Goal: Information Seeking & Learning: Learn about a topic

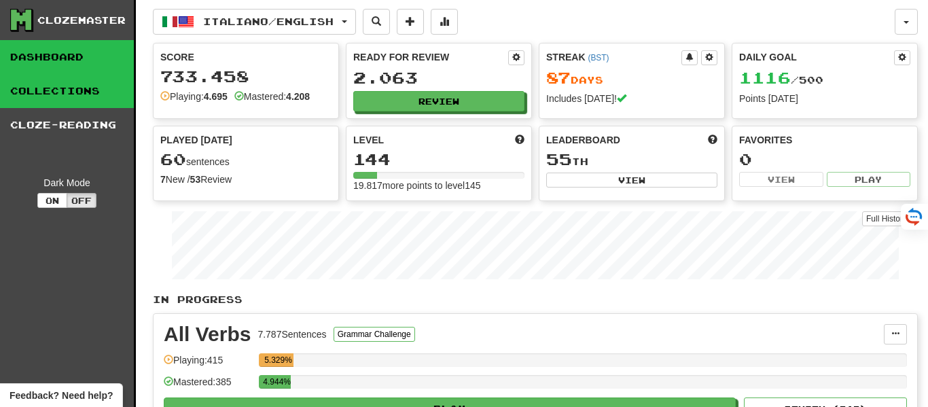
click at [99, 90] on link "Collections" at bounding box center [67, 91] width 134 height 34
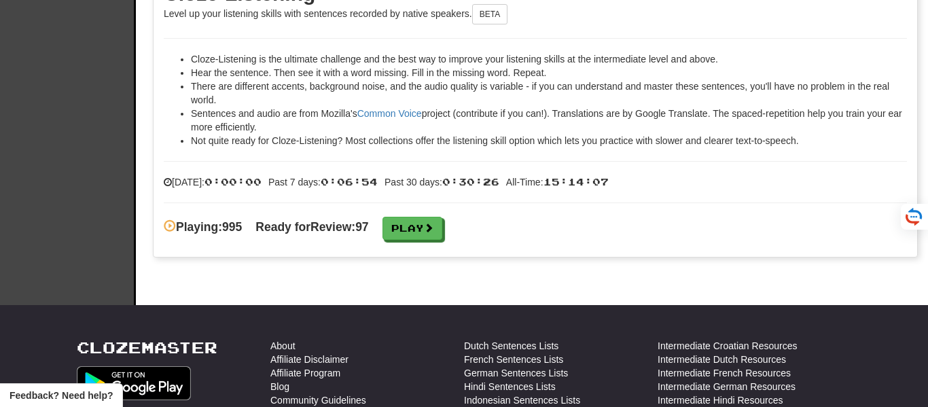
scroll to position [2089, 0]
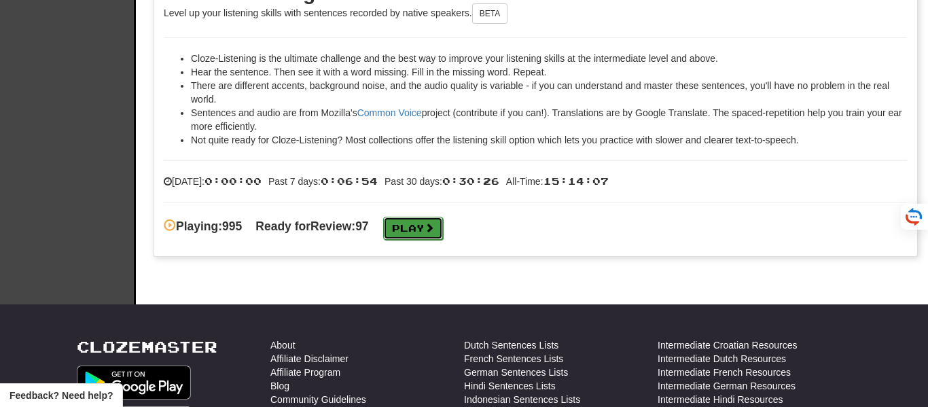
click at [422, 224] on link "Play" at bounding box center [413, 228] width 60 height 23
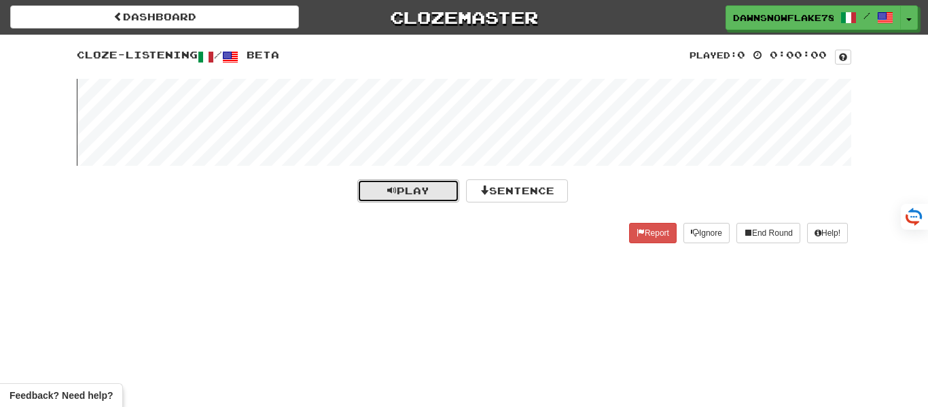
click at [401, 185] on span "Play" at bounding box center [408, 191] width 42 height 12
click at [174, 123] on wave at bounding box center [464, 122] width 774 height 87
click at [182, 117] on wave at bounding box center [464, 122] width 774 height 87
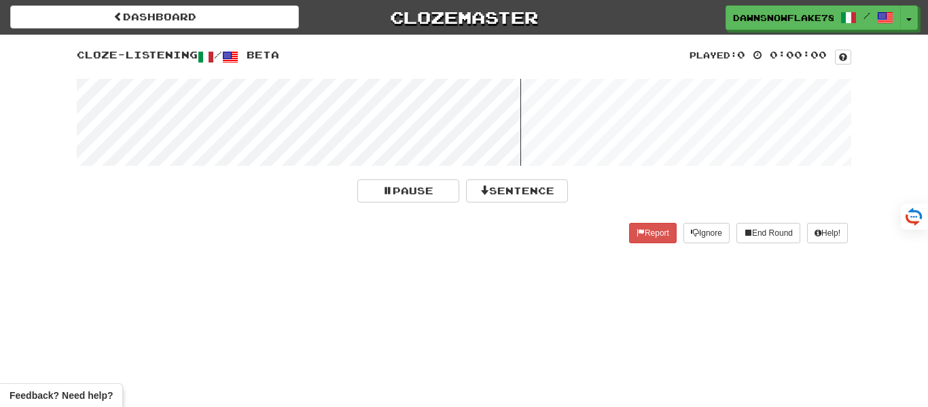
click at [182, 117] on wave at bounding box center [464, 122] width 774 height 87
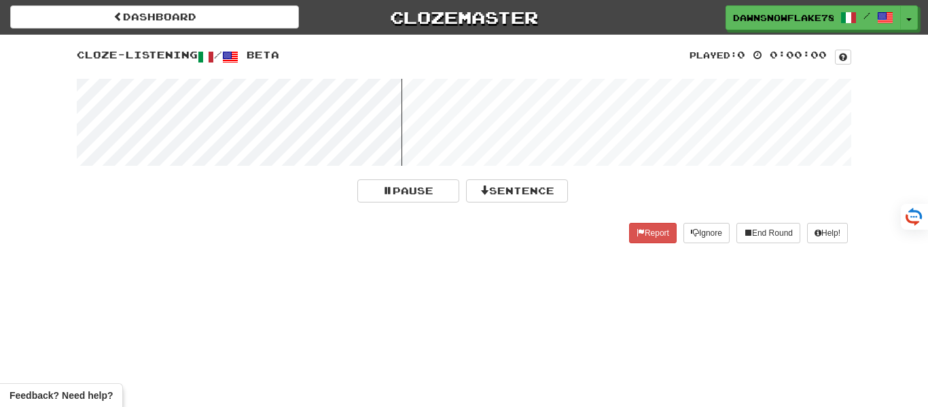
click at [182, 117] on wave at bounding box center [464, 122] width 774 height 87
click at [488, 191] on button "Sentence" at bounding box center [517, 190] width 102 height 23
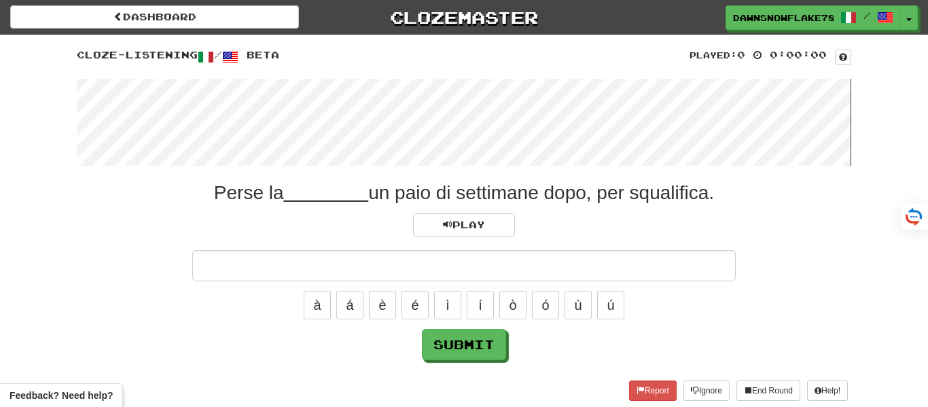
click at [191, 128] on wave at bounding box center [464, 122] width 774 height 87
click at [181, 113] on wave at bounding box center [464, 122] width 774 height 87
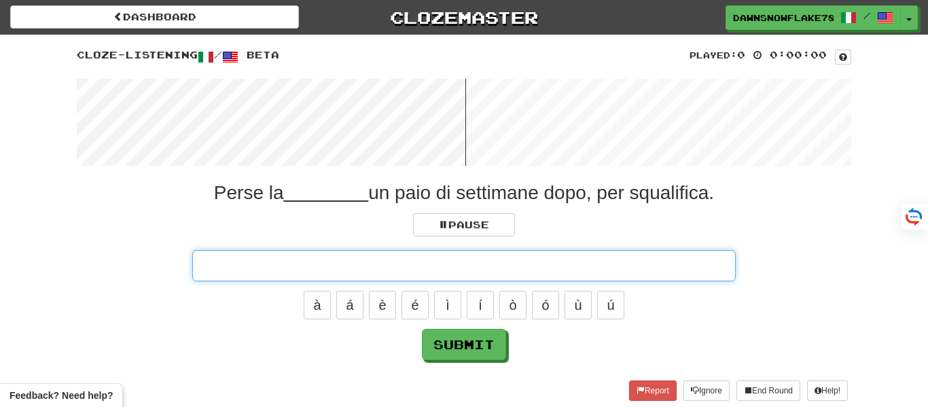
click at [390, 266] on input "text" at bounding box center [463, 265] width 543 height 31
click button "Submit" at bounding box center [464, 344] width 84 height 31
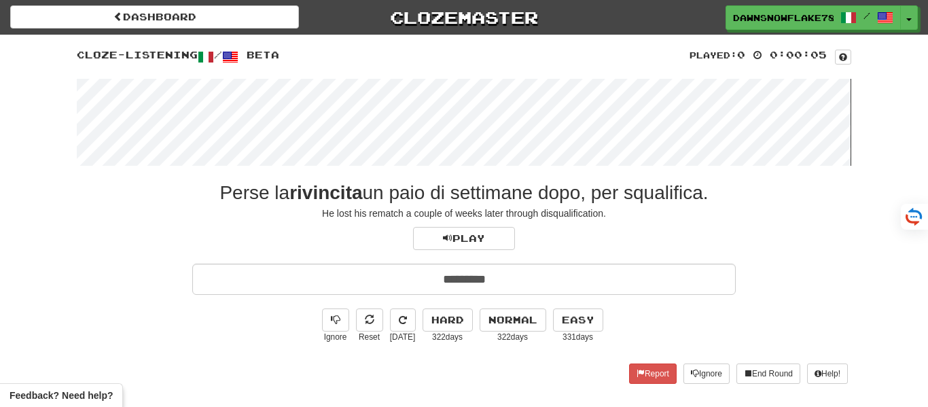
click at [163, 111] on wave at bounding box center [464, 122] width 774 height 87
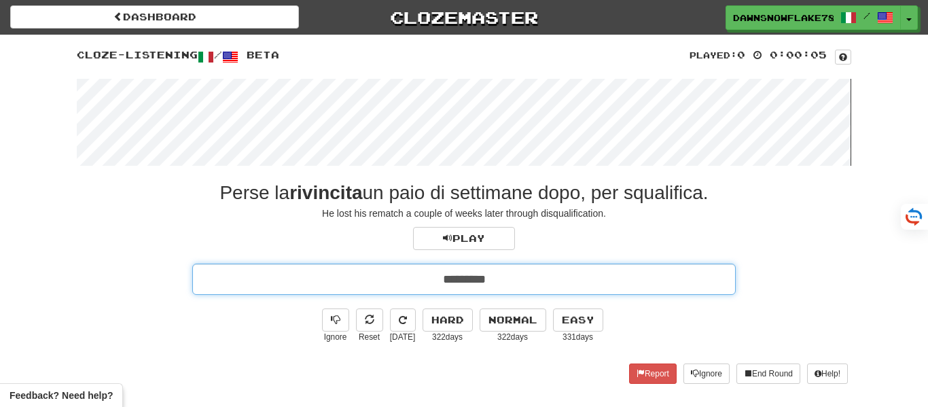
click at [511, 284] on input "*********" at bounding box center [463, 278] width 543 height 31
type input "**********"
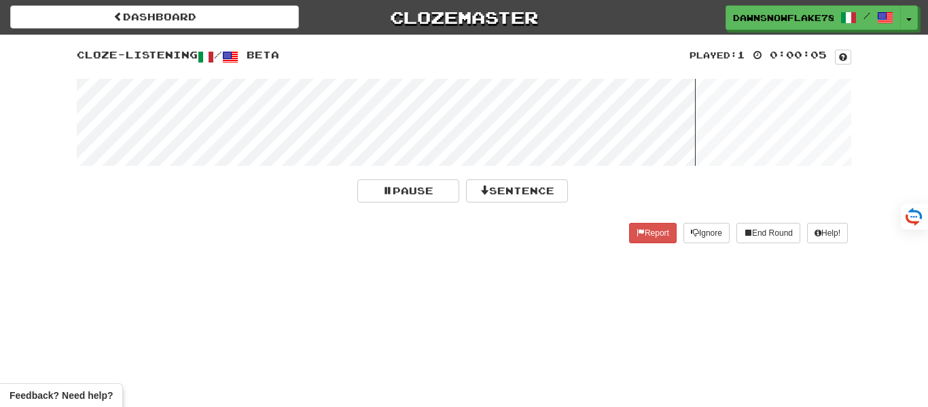
click at [210, 117] on wave at bounding box center [464, 122] width 774 height 87
click at [202, 116] on wave at bounding box center [464, 122] width 774 height 87
click at [196, 109] on wave at bounding box center [464, 122] width 774 height 87
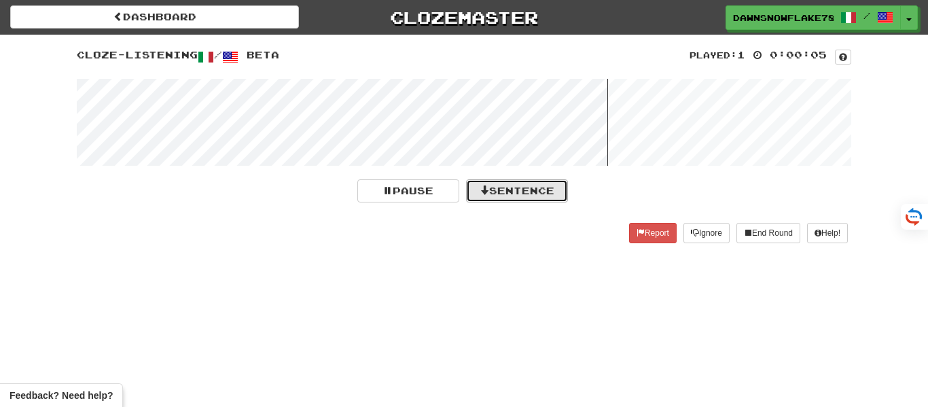
click at [521, 187] on button "Sentence" at bounding box center [517, 190] width 102 height 23
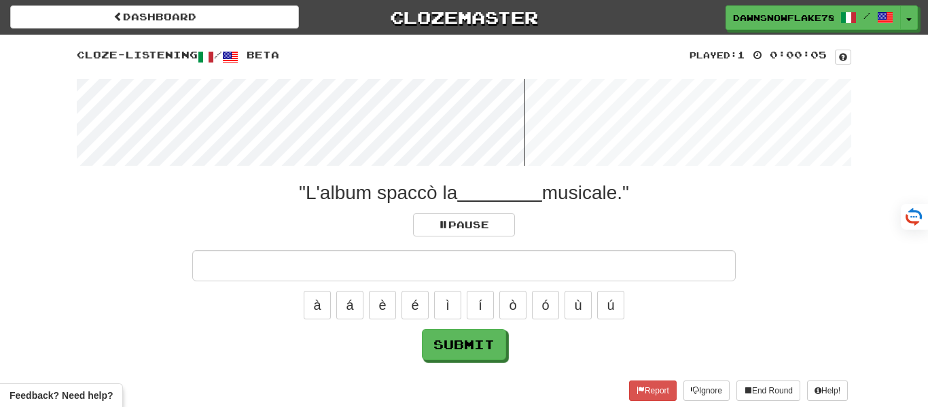
click at [507, 257] on input "text" at bounding box center [463, 265] width 543 height 31
click at [191, 99] on wave at bounding box center [464, 122] width 774 height 87
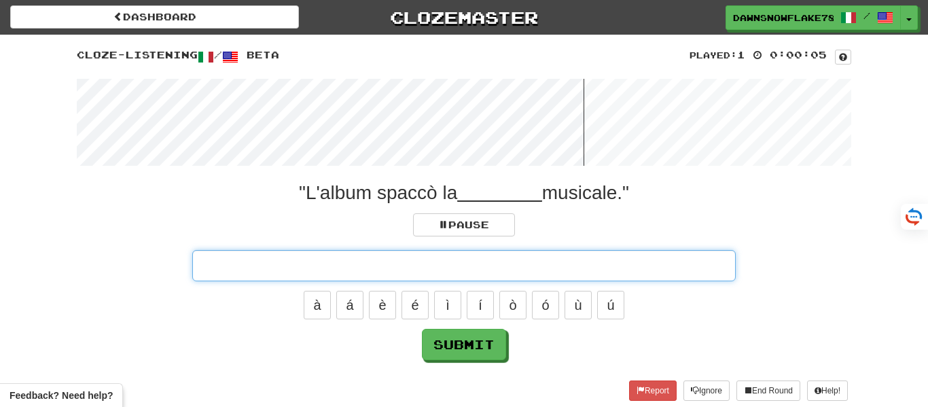
click at [452, 253] on input "text" at bounding box center [463, 265] width 543 height 31
type input "*******"
click button "Submit" at bounding box center [464, 344] width 84 height 31
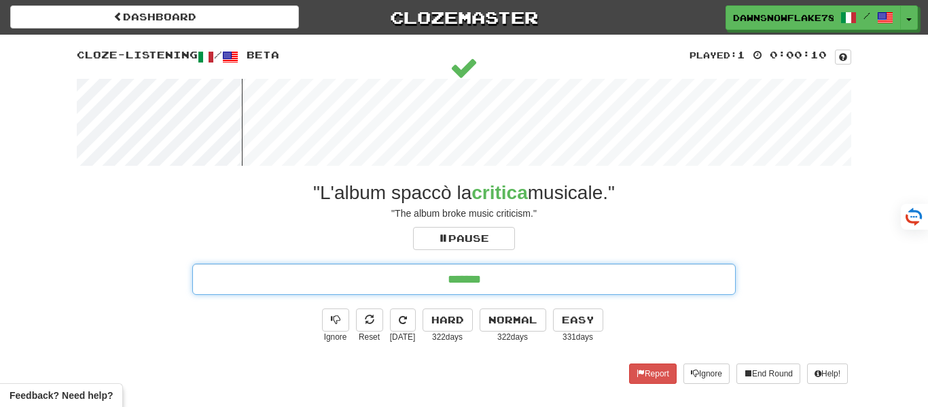
click at [502, 277] on input "*******" at bounding box center [463, 278] width 543 height 31
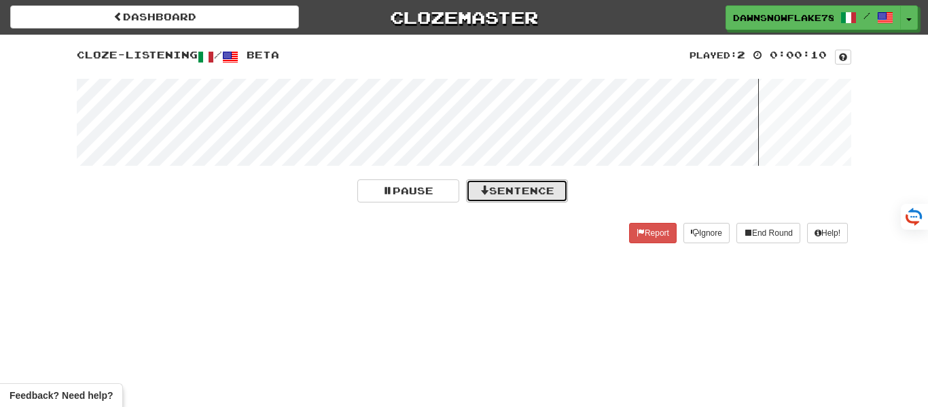
click at [526, 193] on button "Sentence" at bounding box center [517, 190] width 102 height 23
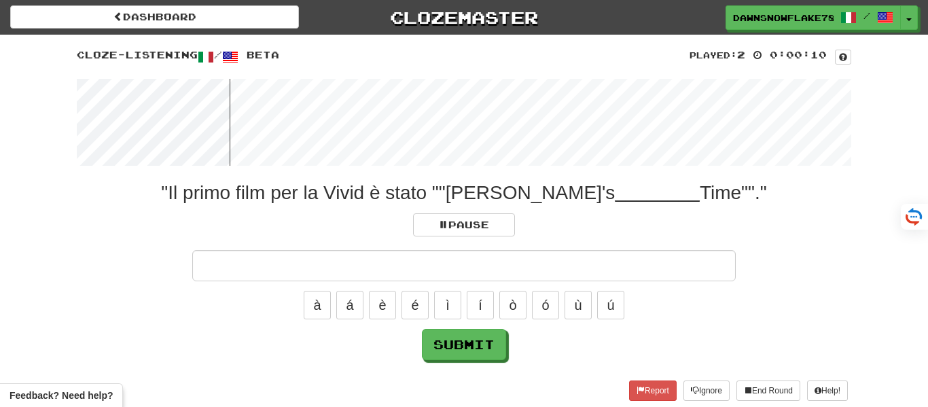
click at [517, 267] on input "text" at bounding box center [463, 265] width 543 height 31
type input "*****"
click button "Submit" at bounding box center [464, 344] width 84 height 31
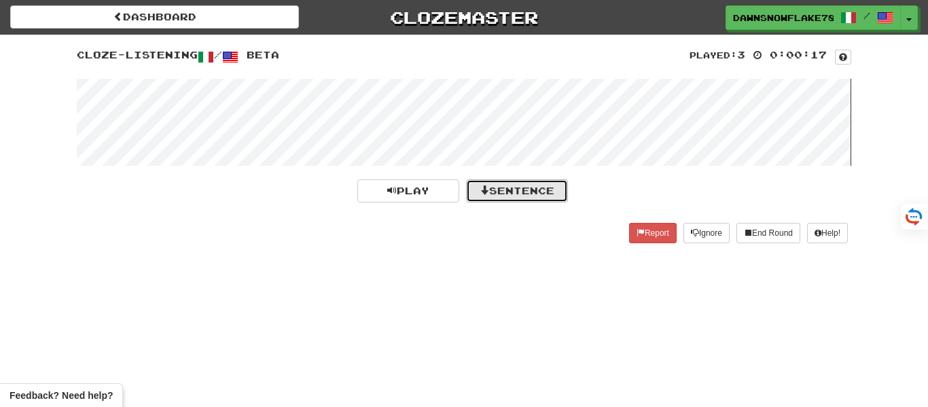
click at [486, 181] on button "Sentence" at bounding box center [517, 190] width 102 height 23
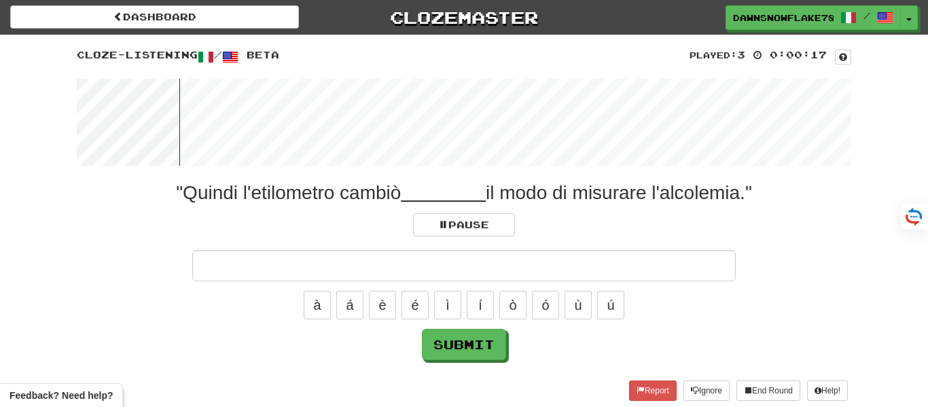
click at [480, 289] on div "à á è é ì í ò ó ù ú" at bounding box center [464, 305] width 774 height 34
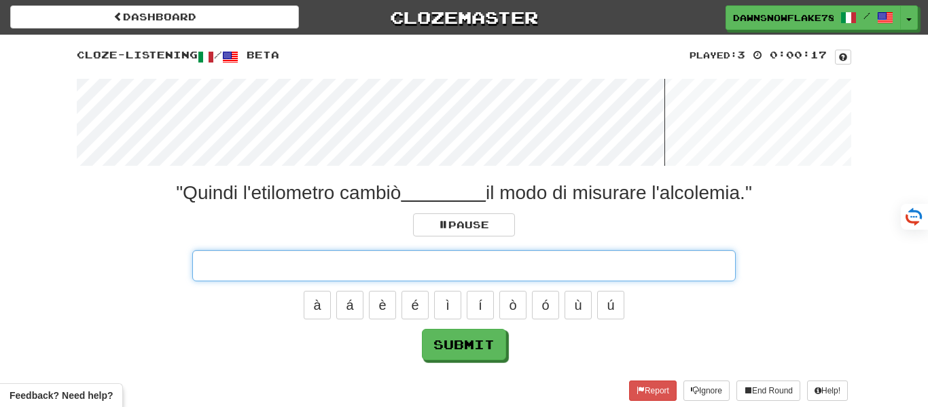
click at [459, 266] on input "text" at bounding box center [463, 265] width 543 height 31
click at [459, 266] on input "*" at bounding box center [463, 265] width 543 height 31
click at [469, 266] on input "*" at bounding box center [463, 265] width 543 height 31
type input "**********"
click button "Submit" at bounding box center [464, 344] width 84 height 31
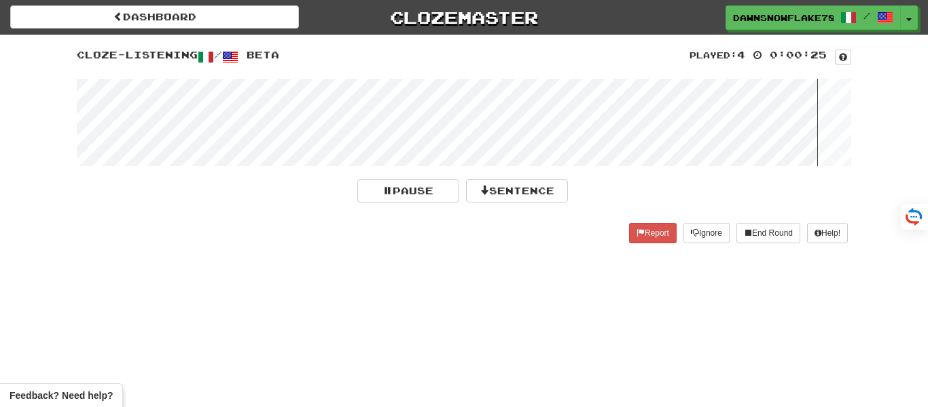
click at [141, 126] on wave at bounding box center [464, 122] width 774 height 87
click at [162, 120] on wave at bounding box center [464, 122] width 774 height 87
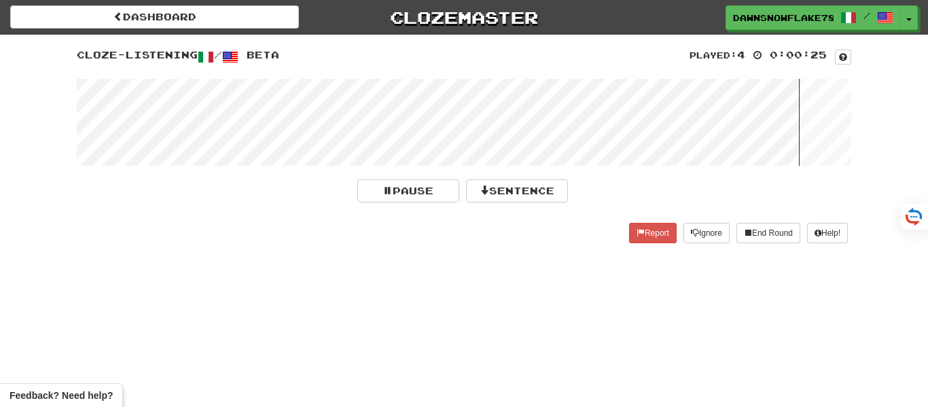
click at [162, 120] on wave at bounding box center [464, 122] width 774 height 87
click at [494, 190] on button "Sentence" at bounding box center [517, 190] width 102 height 23
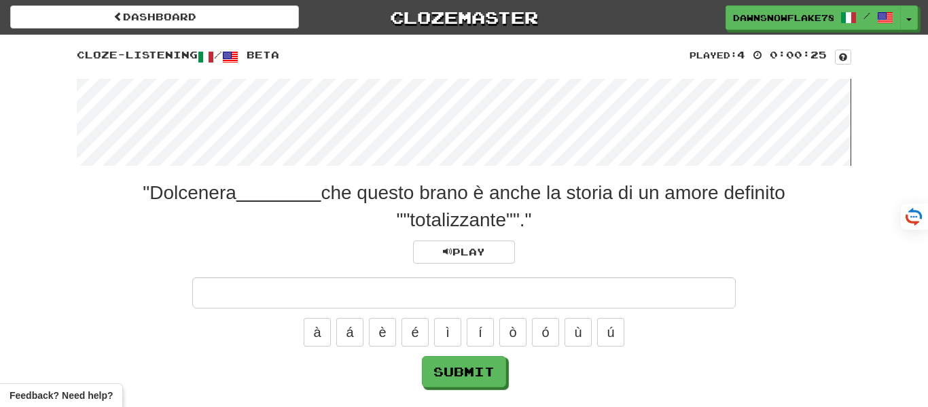
click at [112, 117] on wave at bounding box center [464, 122] width 774 height 87
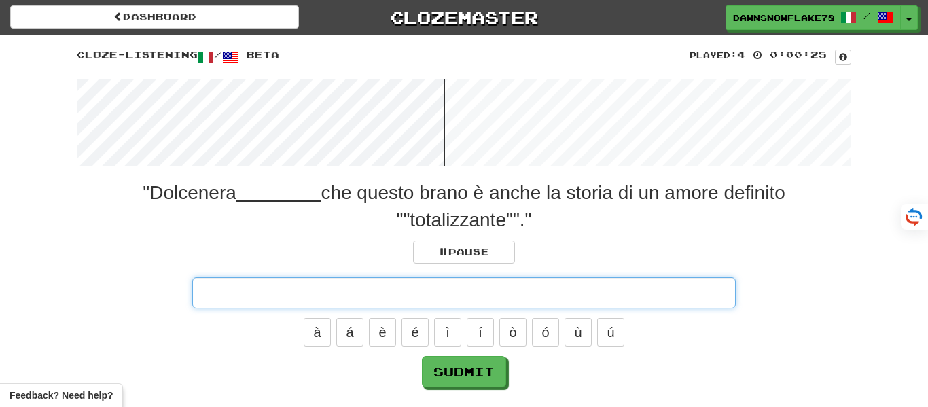
click at [490, 297] on input "text" at bounding box center [463, 292] width 543 height 31
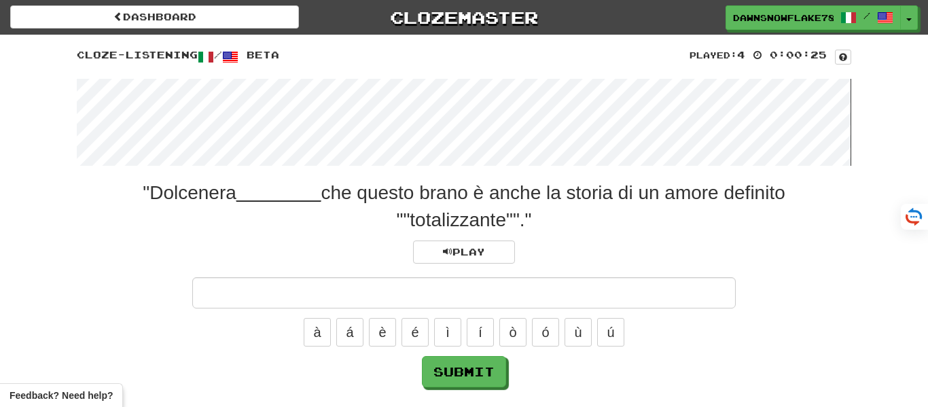
click at [170, 107] on wave at bounding box center [464, 122] width 774 height 87
click at [253, 131] on wave at bounding box center [464, 122] width 774 height 87
click at [209, 124] on wave at bounding box center [464, 122] width 774 height 87
click at [223, 122] on wave at bounding box center [464, 122] width 774 height 87
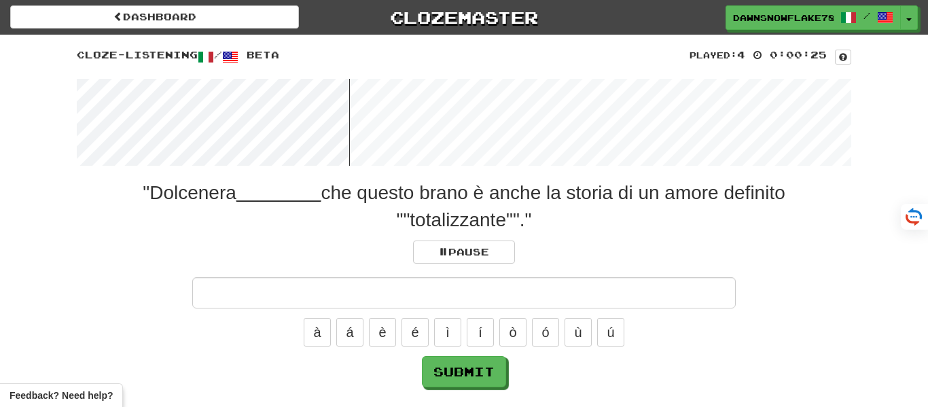
click at [223, 122] on wave at bounding box center [464, 122] width 774 height 87
click at [232, 121] on wave at bounding box center [464, 122] width 774 height 87
click at [242, 120] on wave at bounding box center [464, 122] width 774 height 87
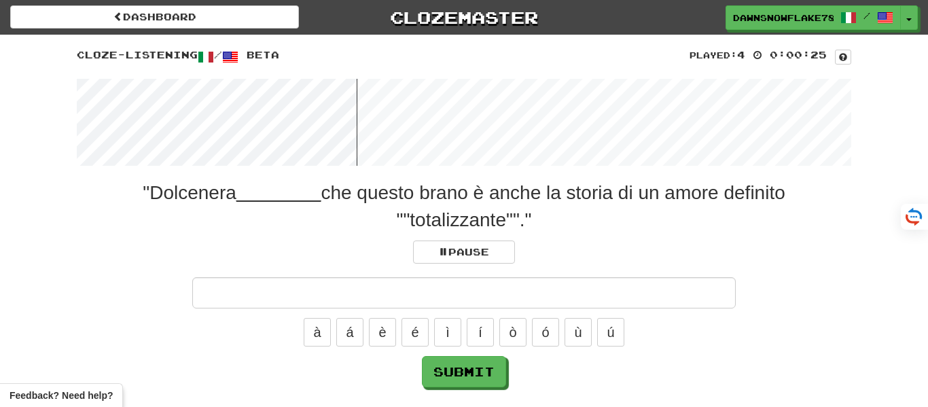
click at [242, 120] on wave at bounding box center [464, 122] width 774 height 87
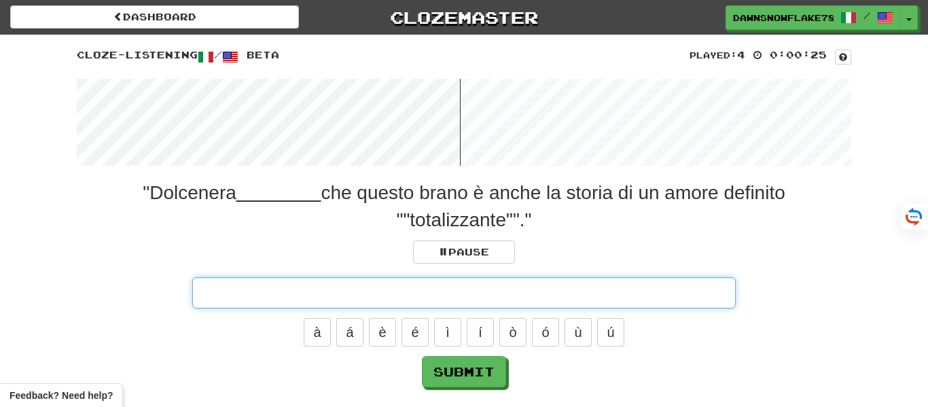
click at [372, 295] on input "text" at bounding box center [463, 292] width 543 height 31
type input "********"
click button "Submit" at bounding box center [464, 371] width 84 height 31
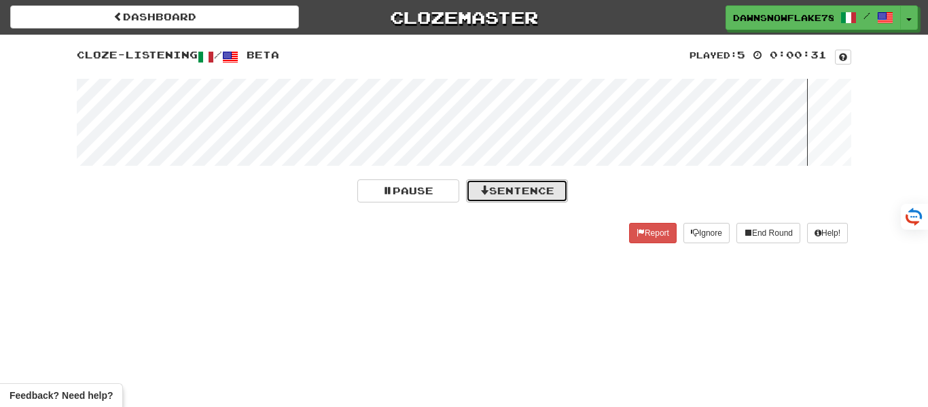
click at [532, 191] on button "Sentence" at bounding box center [517, 190] width 102 height 23
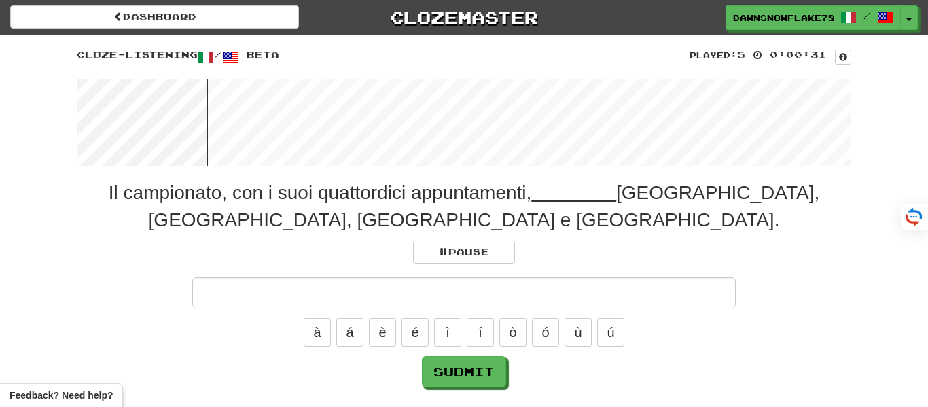
click at [523, 297] on input "text" at bounding box center [463, 292] width 543 height 31
click at [511, 335] on button "ò" at bounding box center [512, 332] width 27 height 29
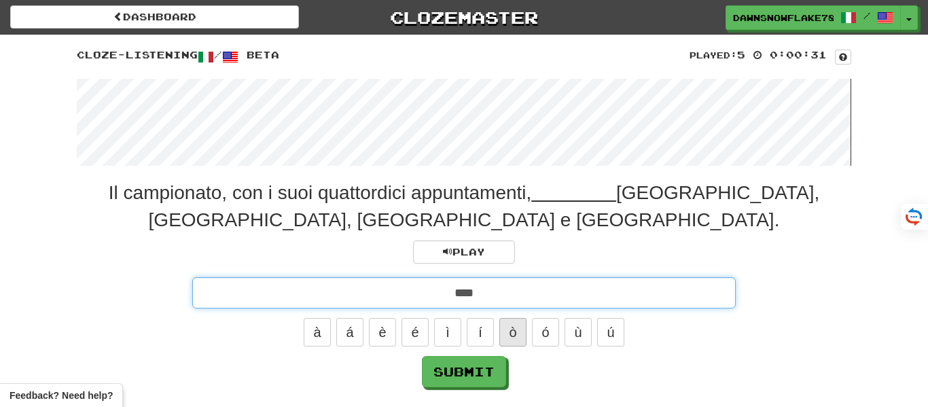
type input "*****"
click button "Submit" at bounding box center [464, 371] width 84 height 31
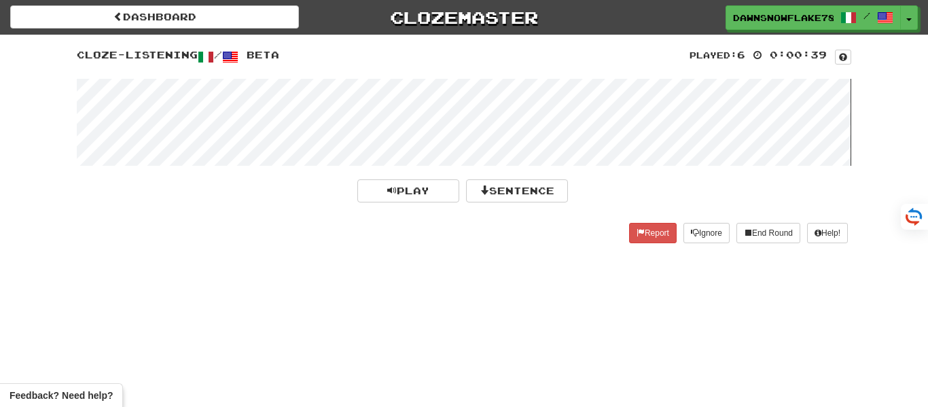
click at [154, 132] on wave at bounding box center [464, 122] width 774 height 87
click at [153, 121] on wave at bounding box center [464, 122] width 774 height 87
click at [503, 180] on button "Sentence" at bounding box center [517, 190] width 102 height 23
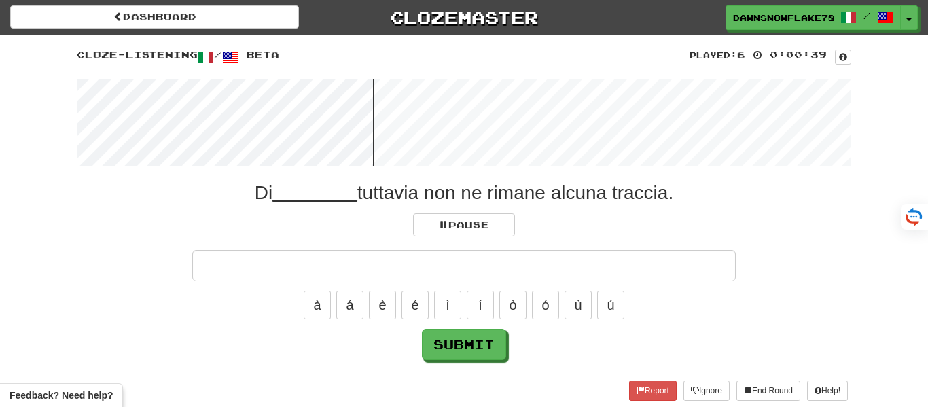
click at [498, 266] on input "text" at bounding box center [463, 265] width 543 height 31
click at [98, 111] on wave at bounding box center [464, 122] width 774 height 87
click at [144, 100] on wave at bounding box center [464, 122] width 774 height 87
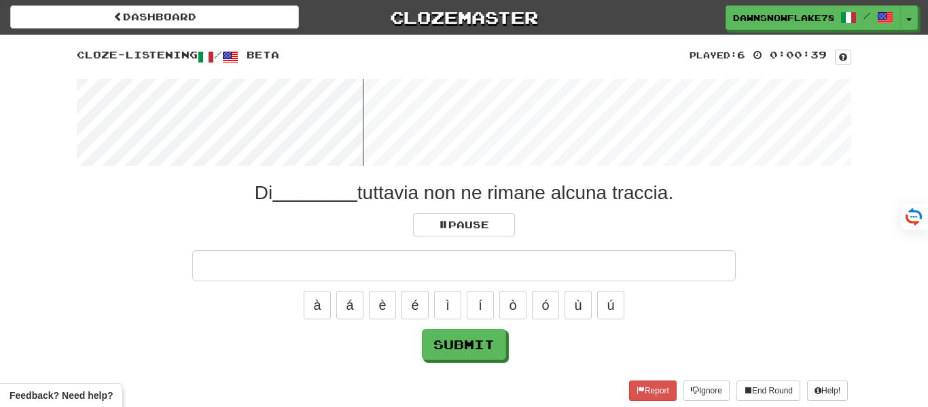
click at [144, 100] on wave at bounding box center [464, 122] width 774 height 87
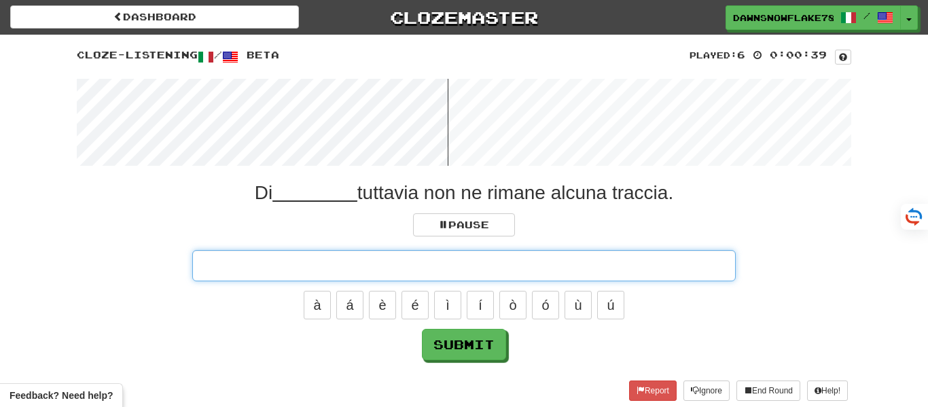
click at [458, 257] on input "text" at bounding box center [463, 265] width 543 height 31
type input "****"
click button "Submit" at bounding box center [464, 344] width 84 height 31
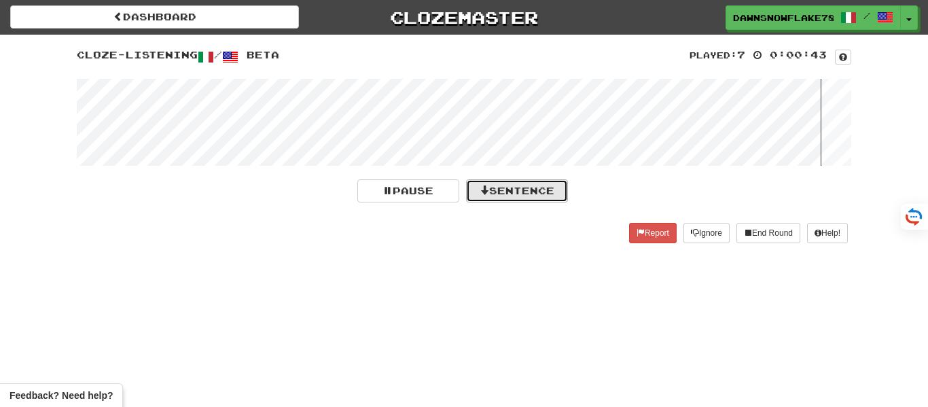
click at [504, 194] on button "Sentence" at bounding box center [517, 190] width 102 height 23
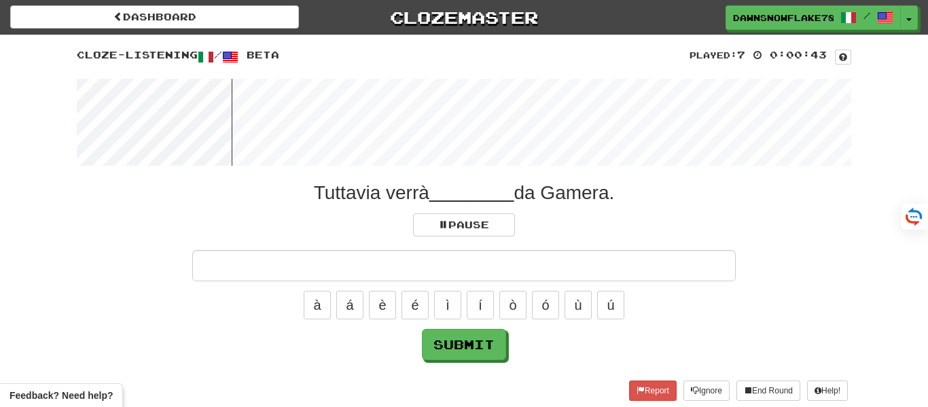
click at [519, 272] on input "text" at bounding box center [463, 265] width 543 height 31
type input "*********"
click button "Submit" at bounding box center [464, 344] width 84 height 31
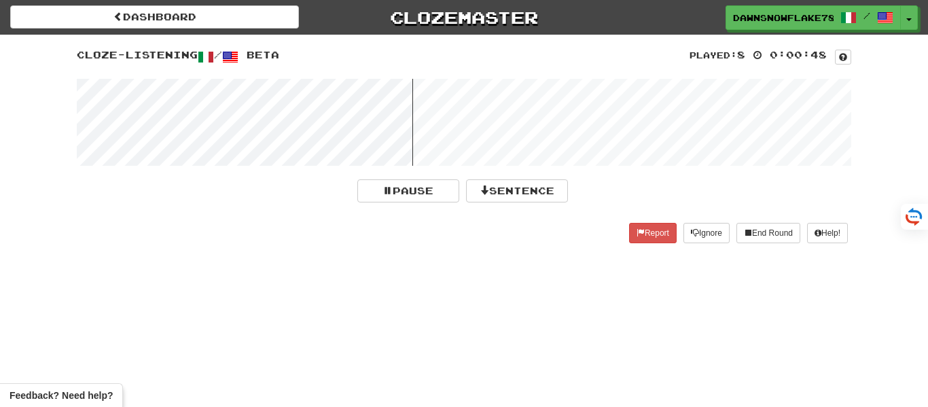
click at [572, 256] on div "Dashboard Clozemaster DawnSnowflake7819 / Toggle Dropdown Dashboard Leaderboard…" at bounding box center [464, 203] width 928 height 407
click at [532, 188] on button "Sentence" at bounding box center [517, 190] width 102 height 23
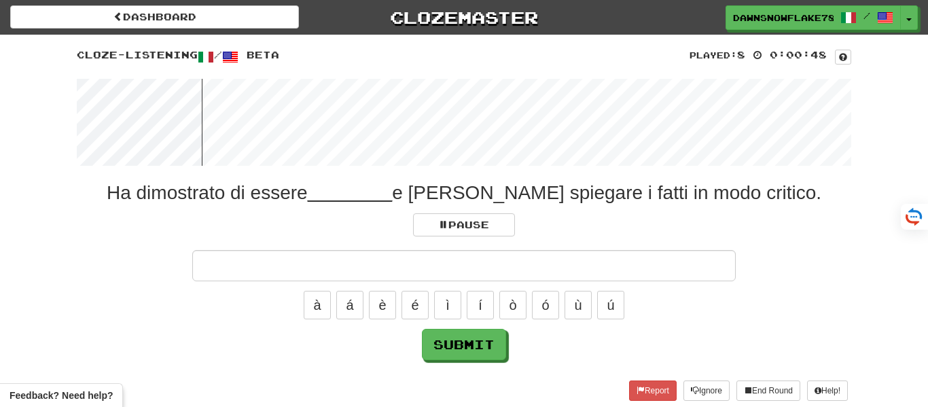
click at [523, 266] on input "text" at bounding box center [463, 265] width 543 height 31
click at [157, 124] on wave at bounding box center [464, 122] width 774 height 87
click at [198, 119] on wave at bounding box center [464, 122] width 774 height 87
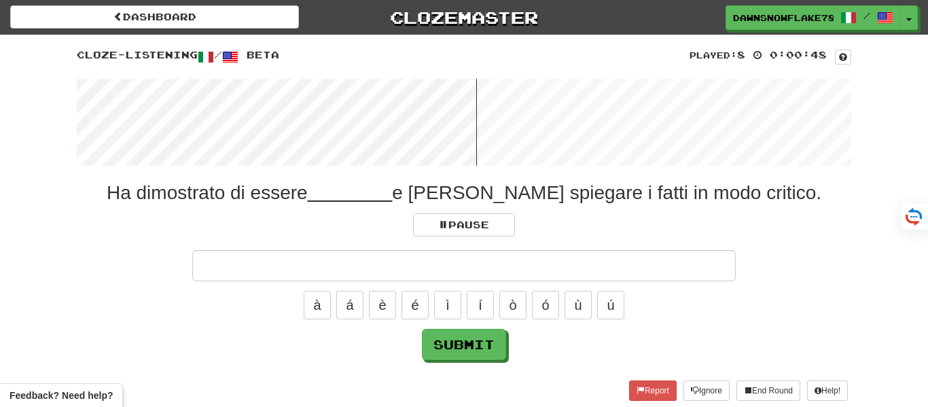
click at [397, 120] on wave at bounding box center [464, 122] width 774 height 87
click at [388, 117] on wave at bounding box center [464, 122] width 774 height 87
click at [363, 112] on wave at bounding box center [464, 122] width 774 height 87
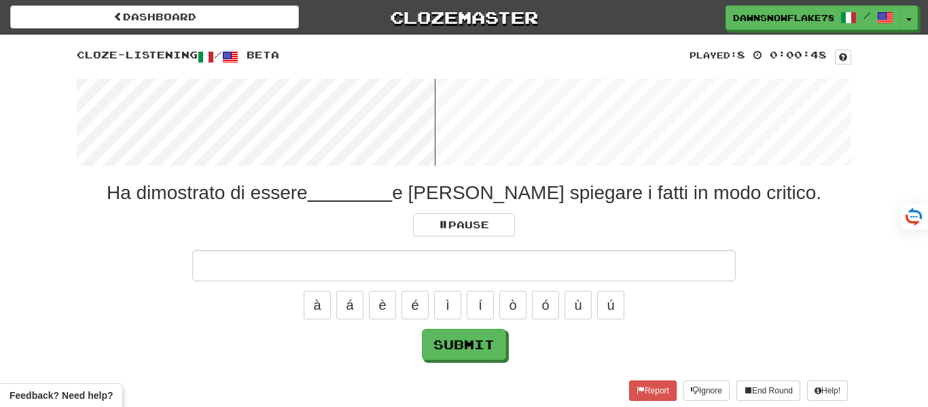
click at [363, 112] on wave at bounding box center [464, 122] width 774 height 87
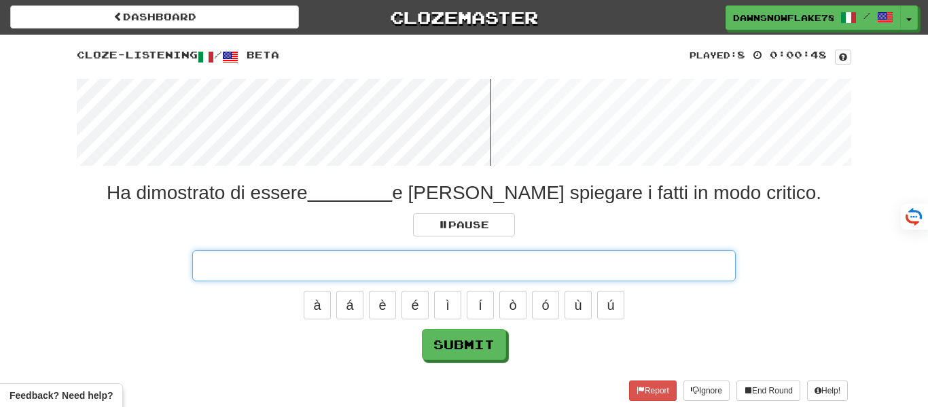
click at [417, 256] on input "text" at bounding box center [463, 265] width 543 height 31
type input "********"
click button "Submit" at bounding box center [464, 344] width 84 height 31
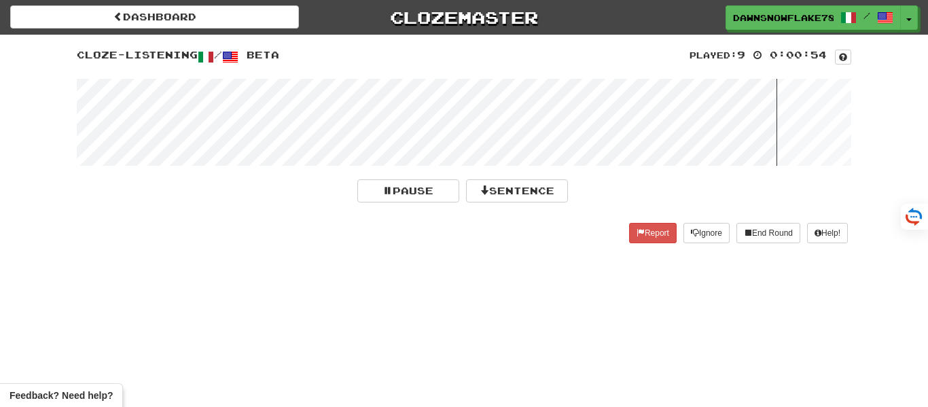
click at [160, 117] on wave at bounding box center [464, 122] width 774 height 87
click at [218, 129] on wave at bounding box center [464, 122] width 774 height 87
click at [524, 197] on button "Sentence" at bounding box center [517, 190] width 102 height 23
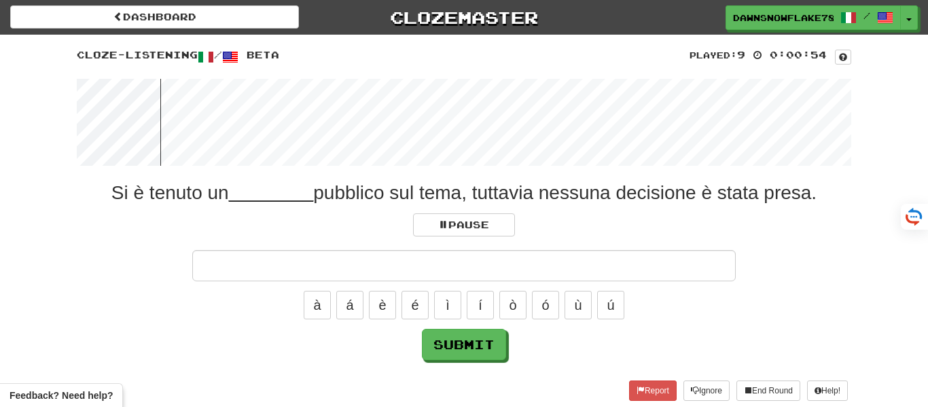
click at [532, 274] on input "text" at bounding box center [463, 265] width 543 height 31
type input "*********"
click button "Submit" at bounding box center [464, 344] width 84 height 31
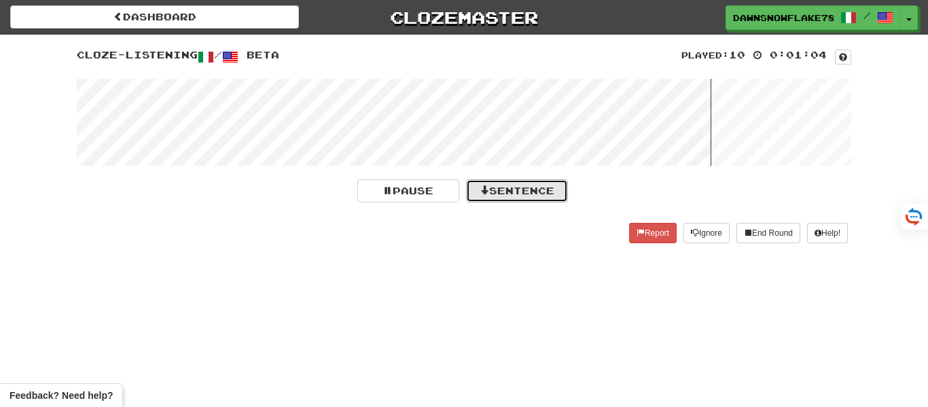
click at [526, 191] on button "Sentence" at bounding box center [517, 190] width 102 height 23
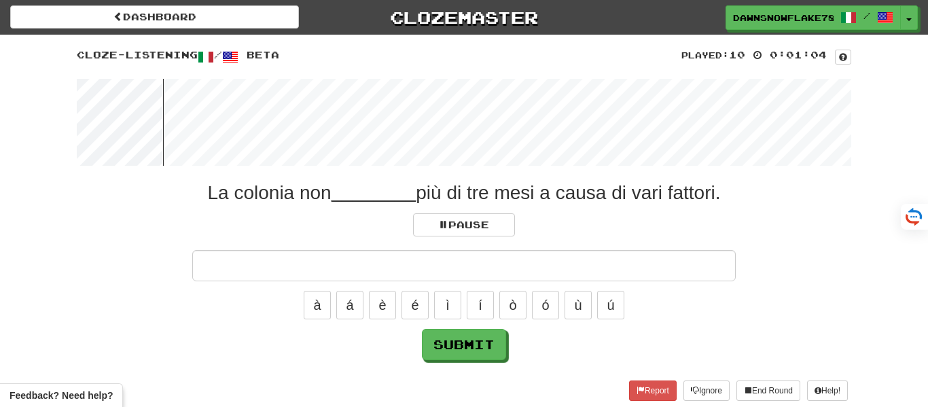
click at [528, 263] on input "text" at bounding box center [463, 265] width 543 height 31
click at [517, 304] on button "ò" at bounding box center [512, 305] width 27 height 29
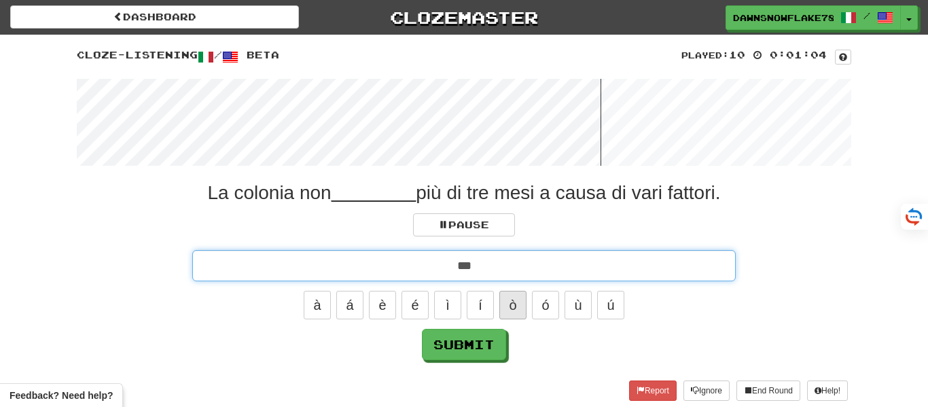
type input "****"
click button "Submit" at bounding box center [464, 344] width 84 height 31
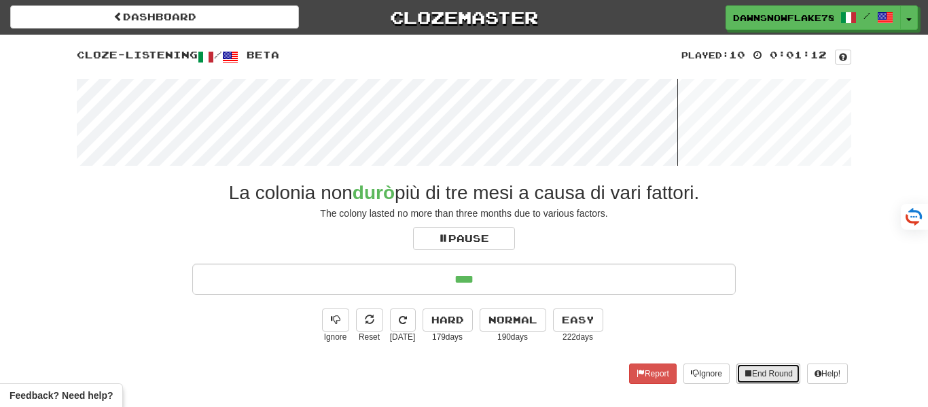
click at [766, 372] on button "End Round" at bounding box center [768, 373] width 64 height 20
